Goal: Task Accomplishment & Management: Use online tool/utility

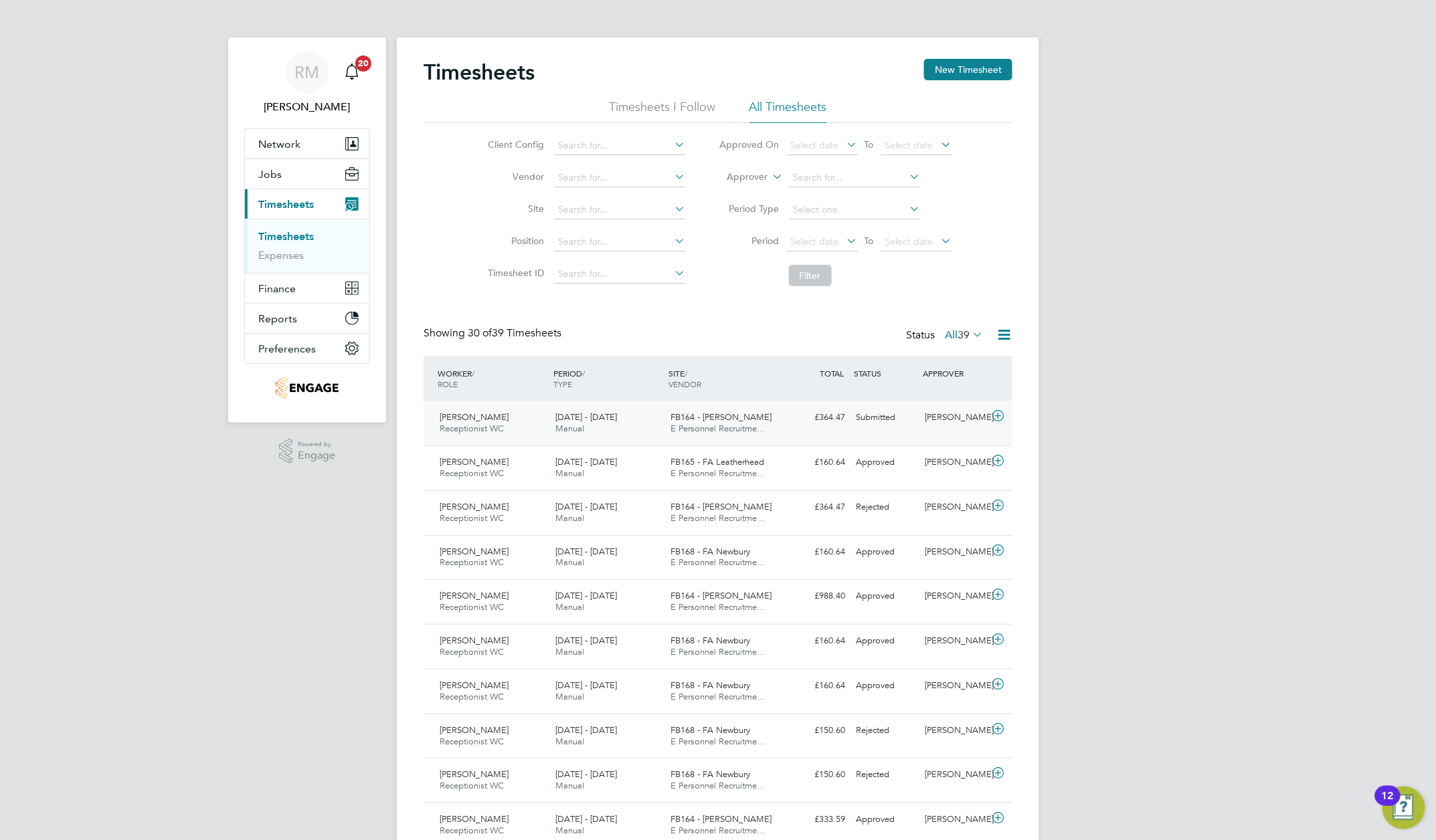
click at [996, 422] on icon at bounding box center [999, 416] width 17 height 11
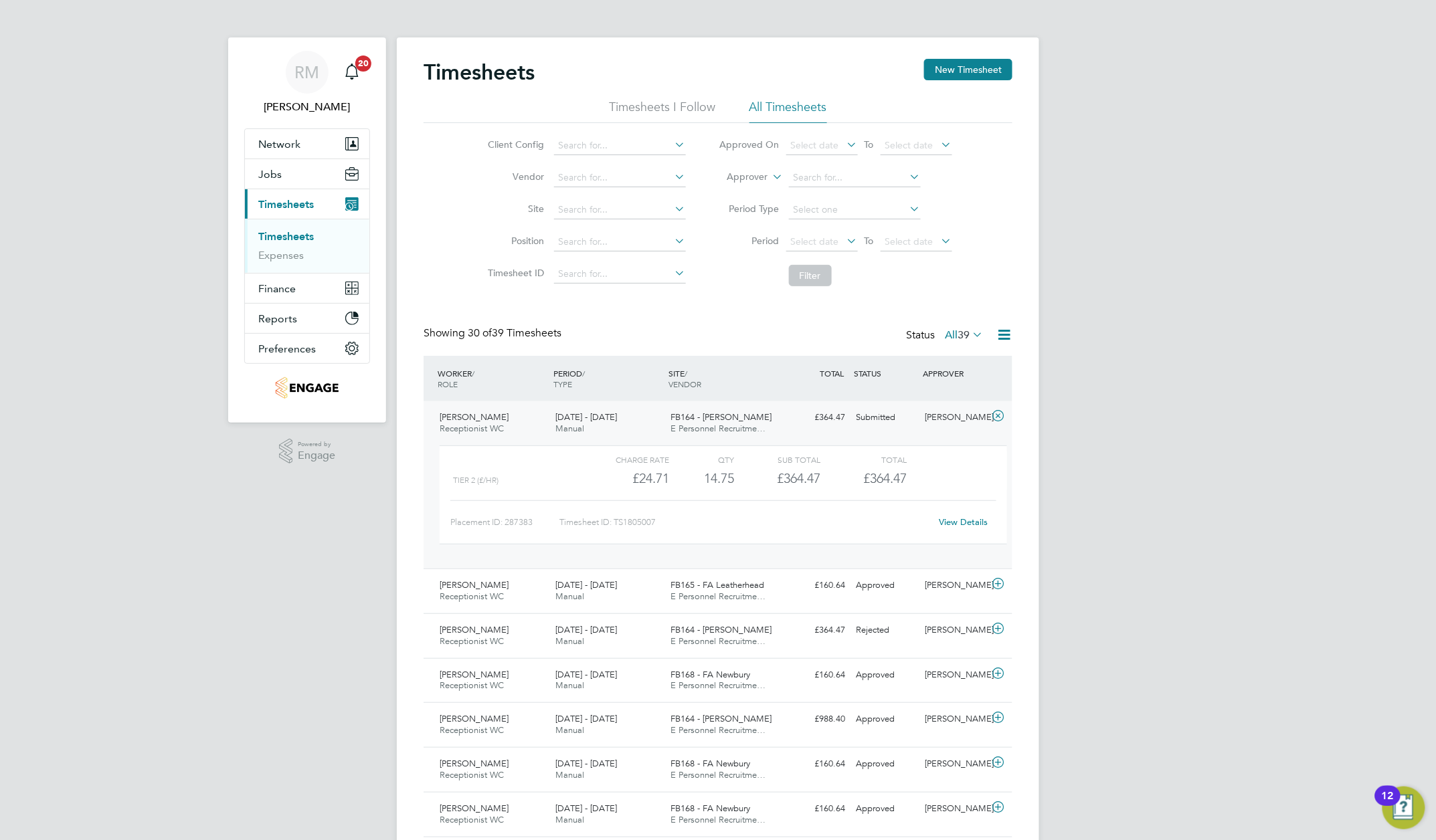
click at [970, 528] on link "View Details" at bounding box center [964, 522] width 49 height 12
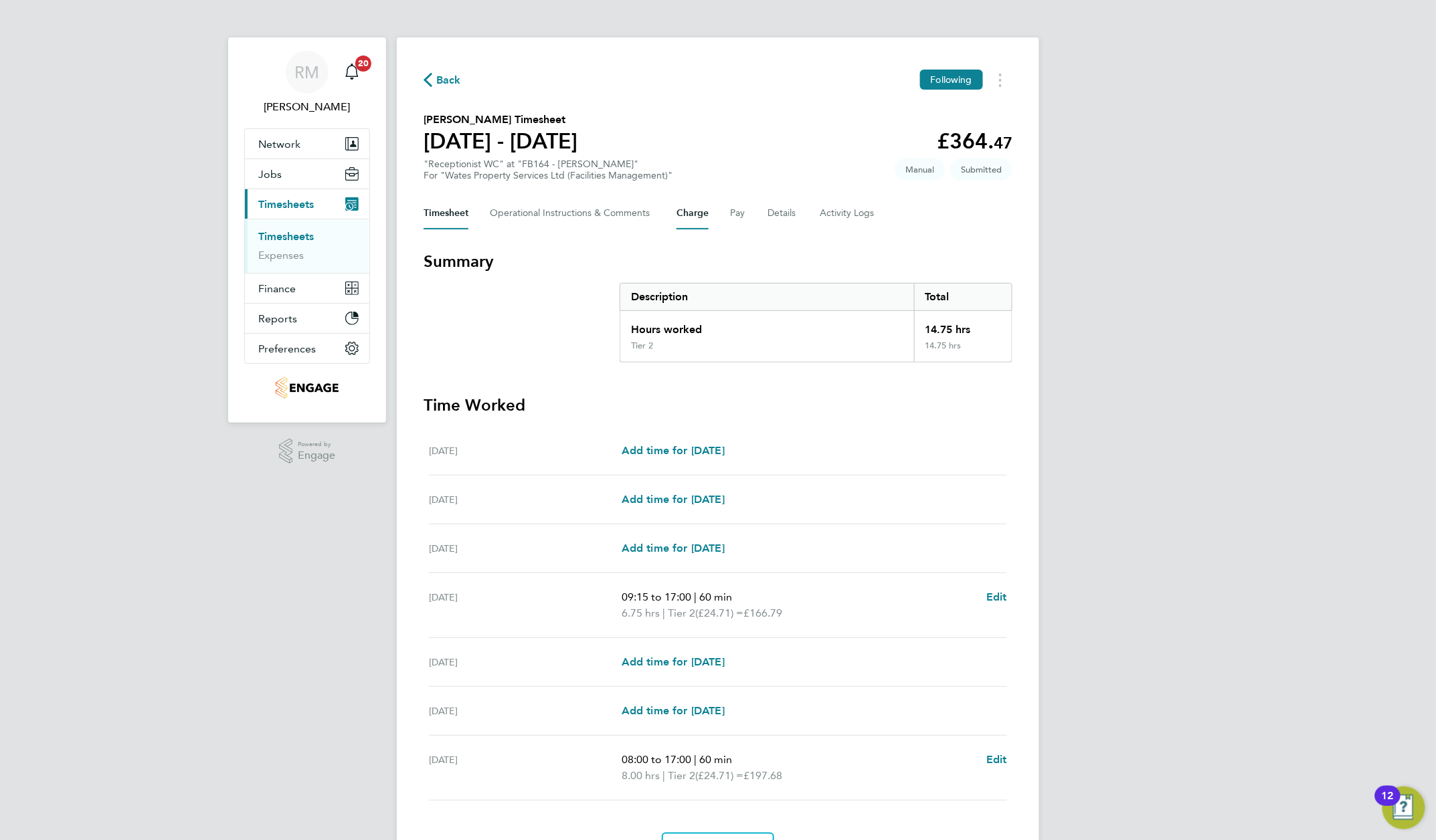
click at [707, 211] on button "Charge" at bounding box center [692, 213] width 32 height 32
click at [450, 78] on span "Back" at bounding box center [448, 81] width 25 height 16
